Goal: Information Seeking & Learning: Learn about a topic

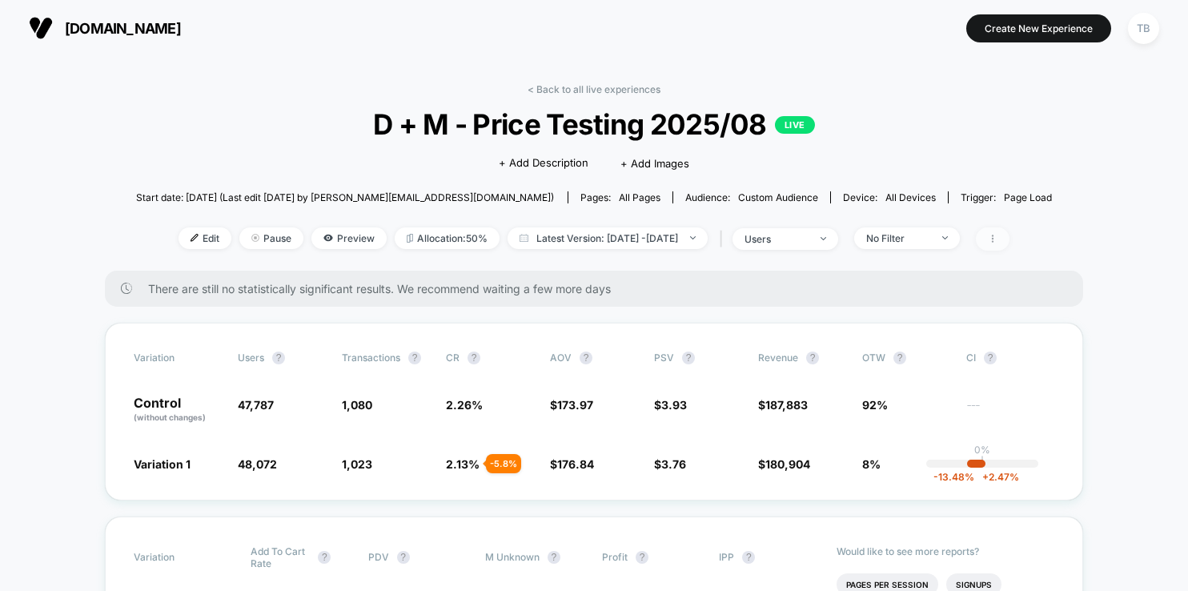
click at [1010, 243] on span at bounding box center [993, 238] width 34 height 23
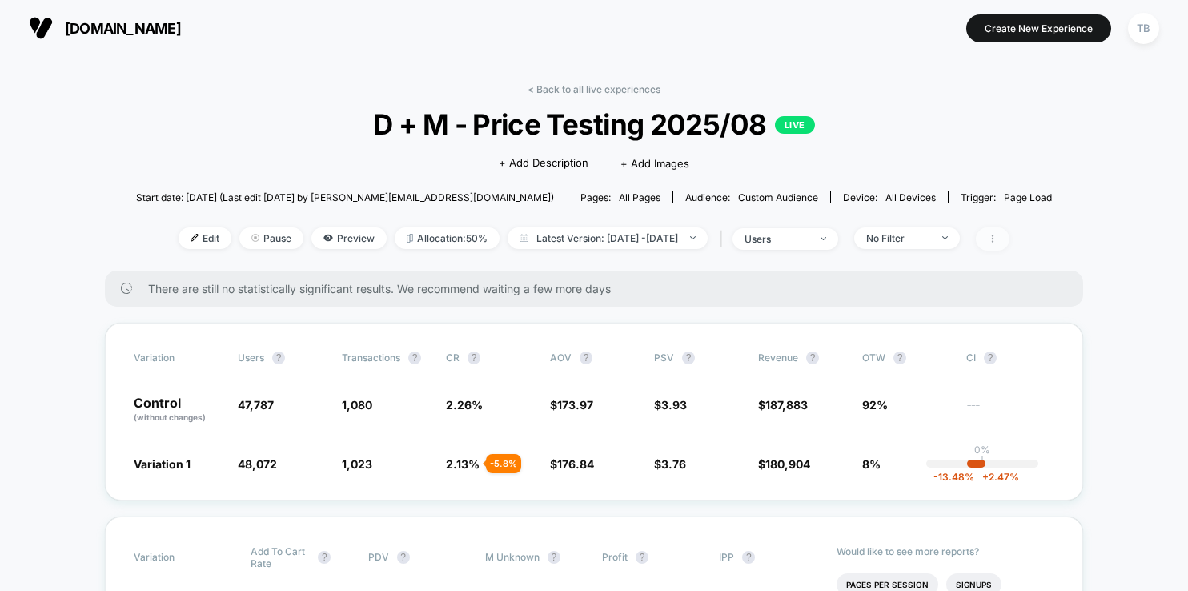
click at [998, 236] on icon at bounding box center [993, 239] width 10 height 10
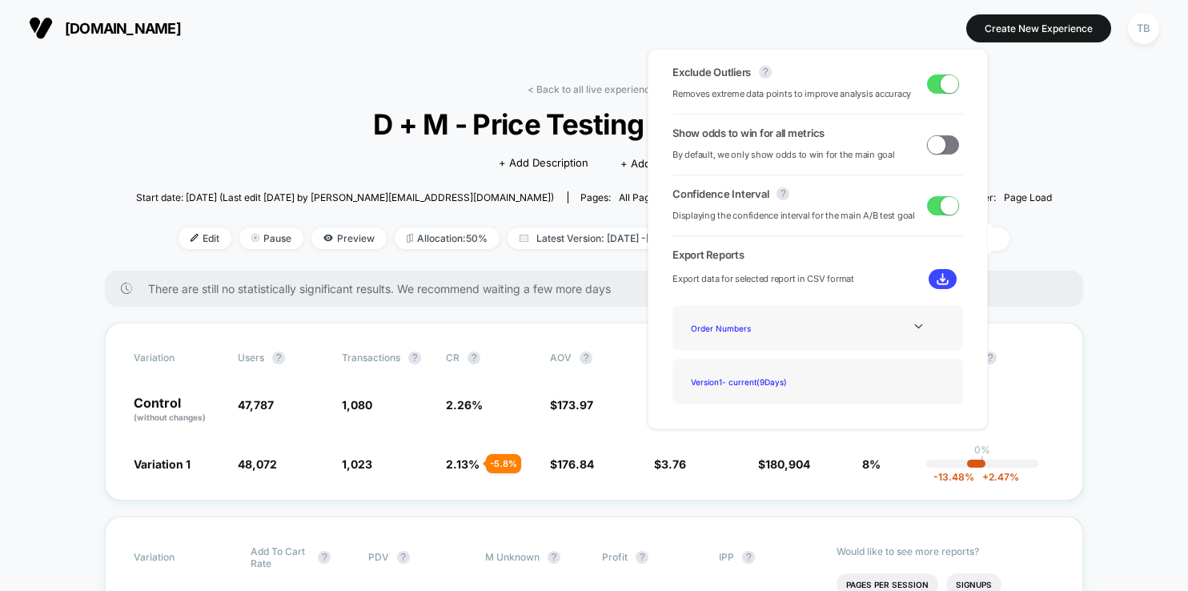
click at [929, 90] on span at bounding box center [943, 83] width 32 height 19
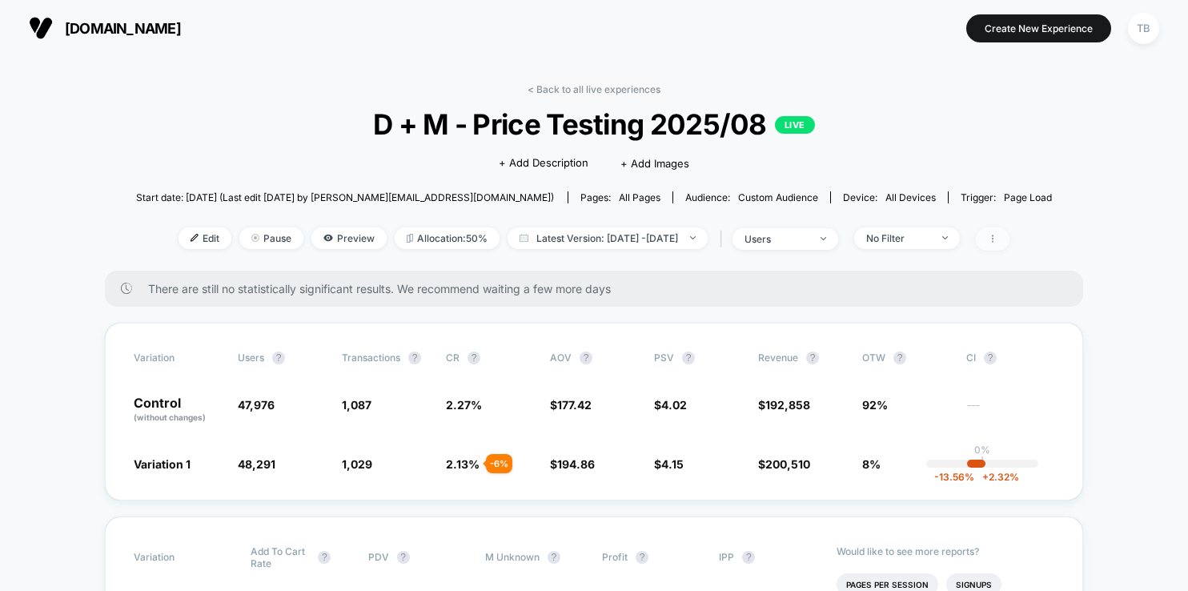
click at [998, 239] on icon at bounding box center [993, 239] width 10 height 10
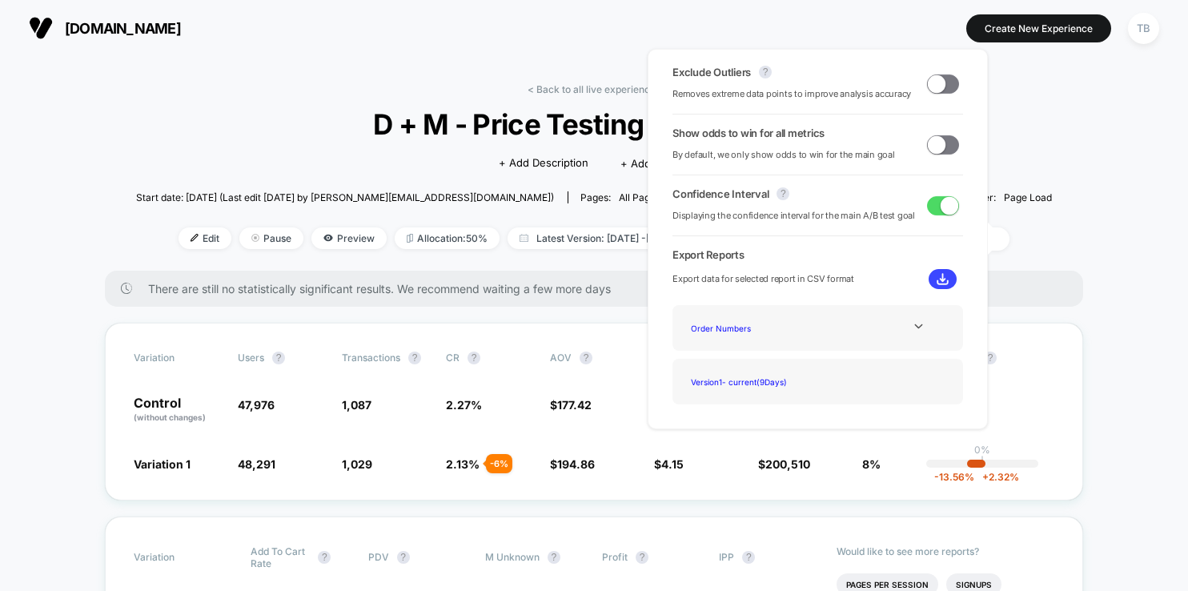
click at [933, 84] on span at bounding box center [937, 83] width 18 height 18
